Goal: Transaction & Acquisition: Purchase product/service

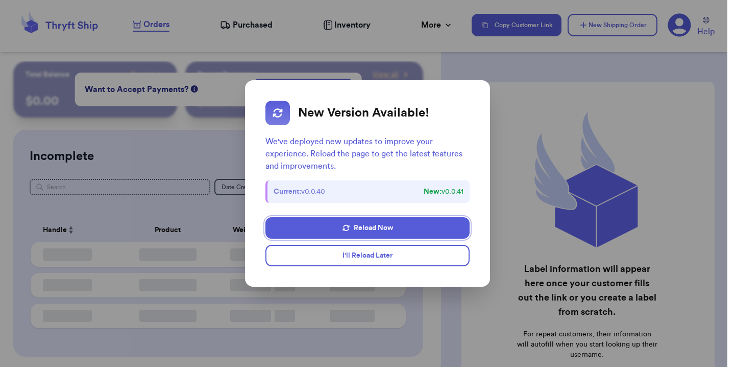
checkbox input "true"
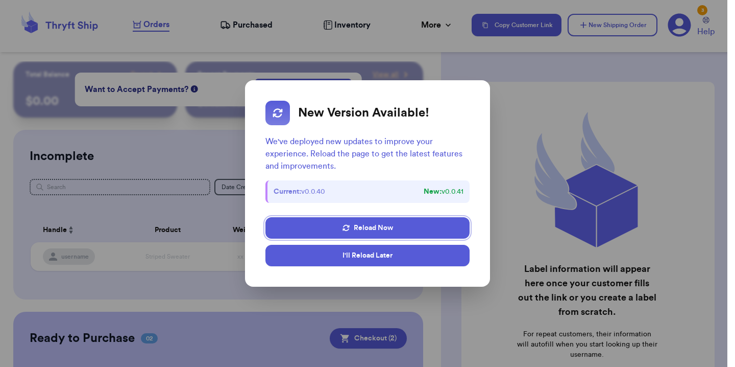
click at [357, 253] on button "I'll Reload Later" at bounding box center [367, 255] width 204 height 21
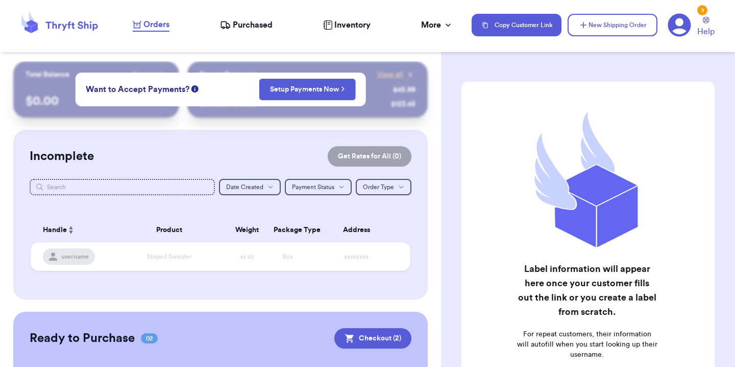
click at [233, 28] on span "Purchased" at bounding box center [253, 25] width 40 height 12
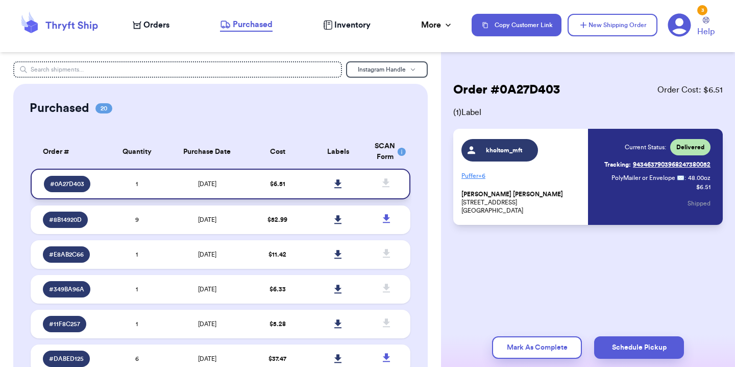
click at [334, 182] on icon at bounding box center [337, 183] width 7 height 9
click at [163, 23] on span "Orders" at bounding box center [156, 25] width 26 height 12
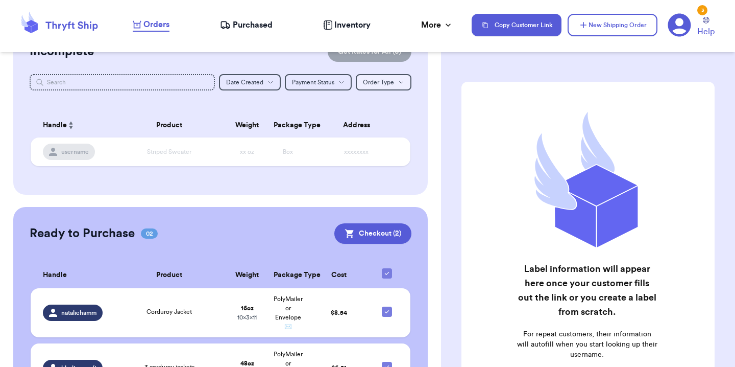
scroll to position [170, 0]
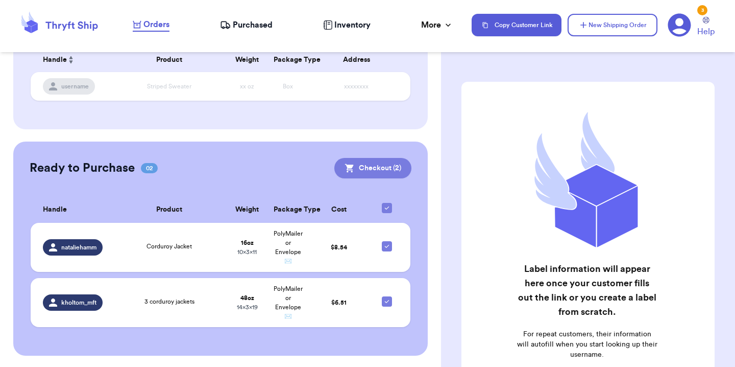
click at [385, 174] on button "Checkout ( 2 )" at bounding box center [372, 168] width 77 height 20
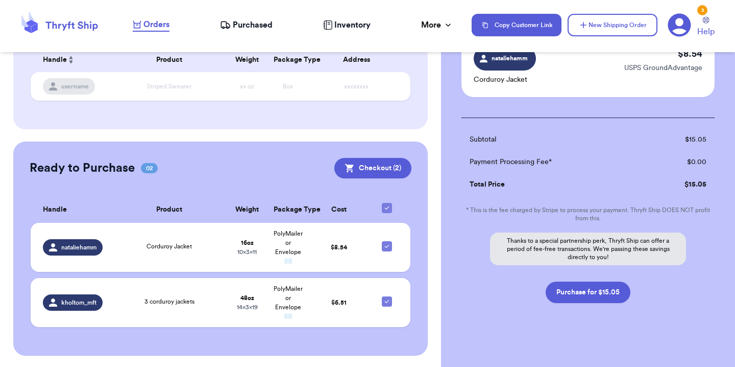
scroll to position [171, 0]
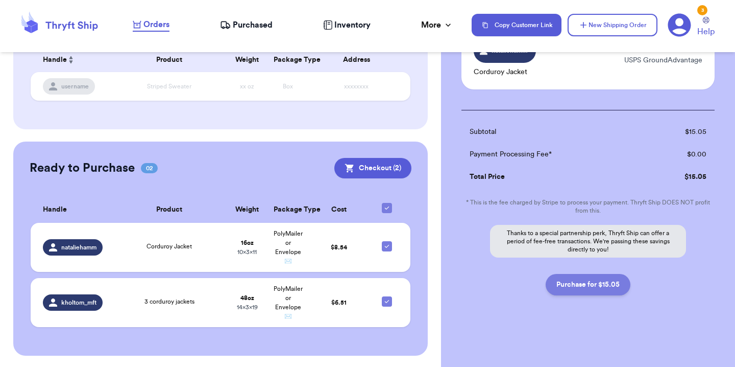
click at [606, 287] on button "Purchase for $15.05" at bounding box center [588, 284] width 85 height 21
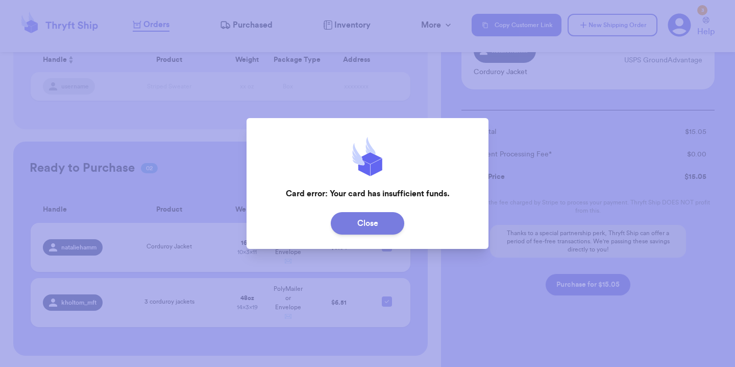
click at [400, 226] on button "Close" at bounding box center [368, 223] width 74 height 22
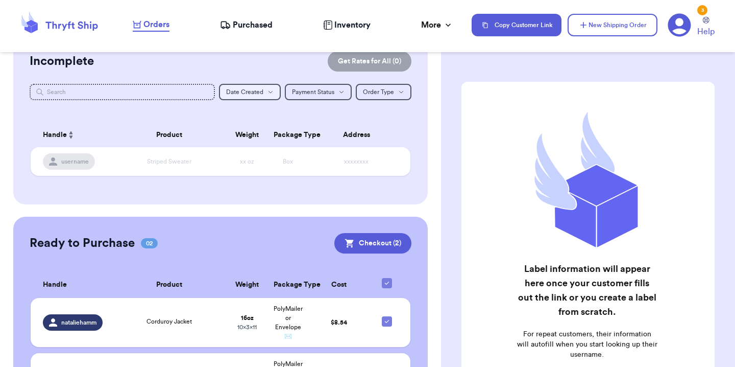
scroll to position [170, 0]
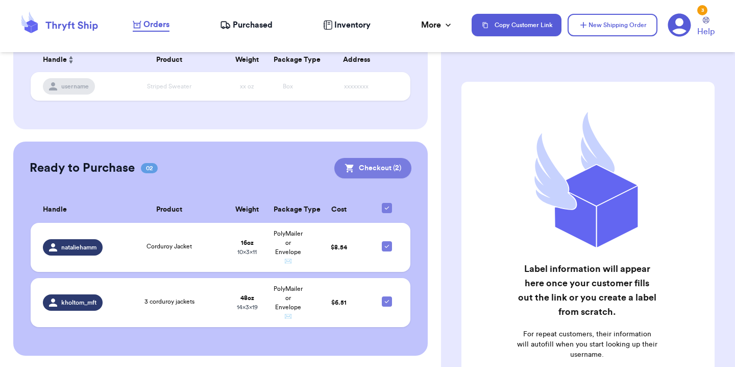
click at [385, 165] on button "Checkout ( 2 )" at bounding box center [372, 168] width 77 height 20
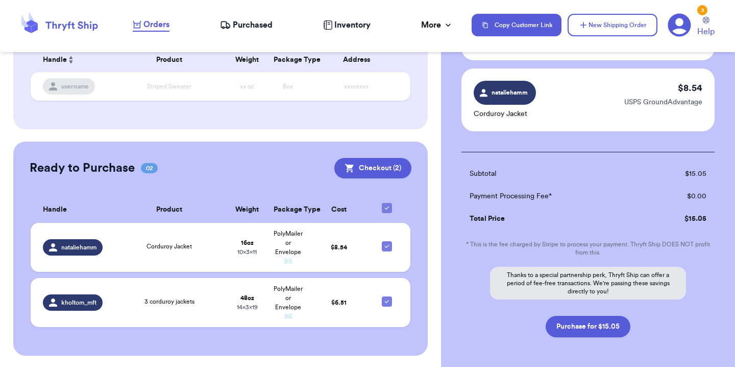
scroll to position [171, 0]
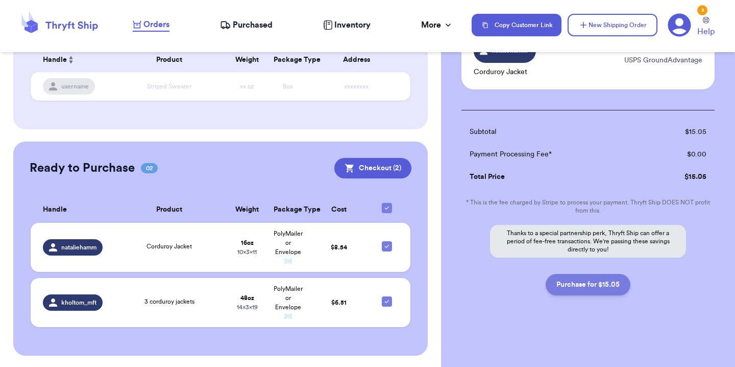
click at [612, 290] on button "Purchase for $15.05" at bounding box center [588, 284] width 85 height 21
checkbox input "false"
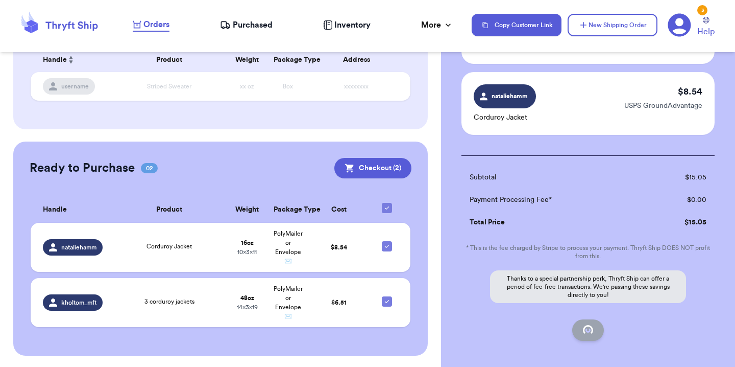
checkbox input "true"
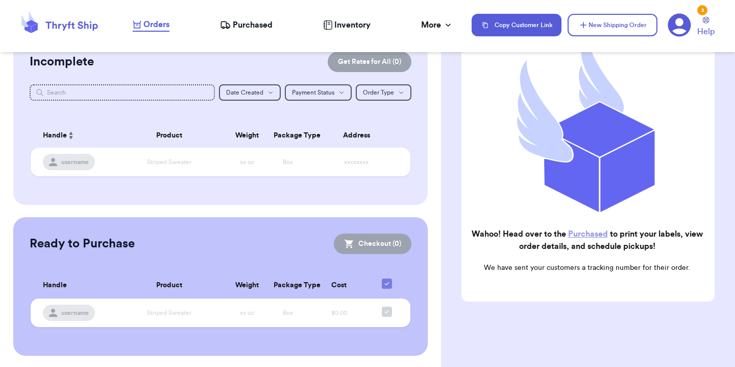
scroll to position [0, 0]
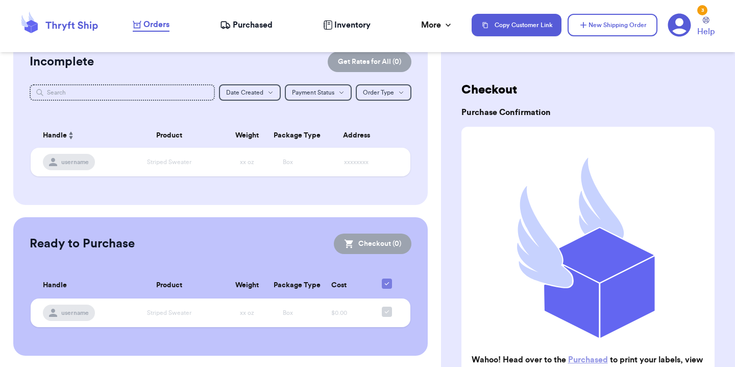
click at [228, 27] on icon at bounding box center [228, 28] width 2 height 2
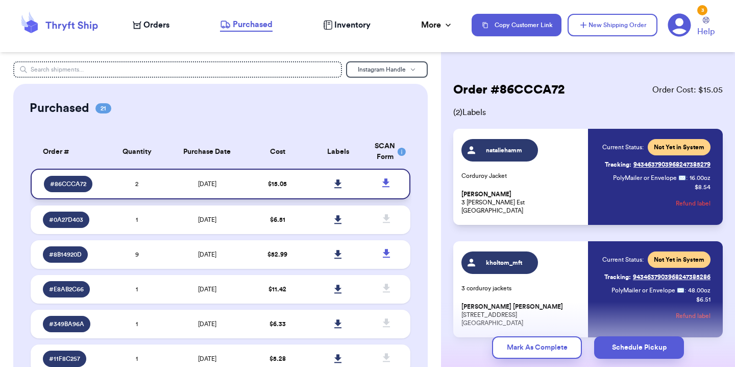
click at [339, 183] on link at bounding box center [338, 184] width 22 height 22
